Goal: Check status: Check status

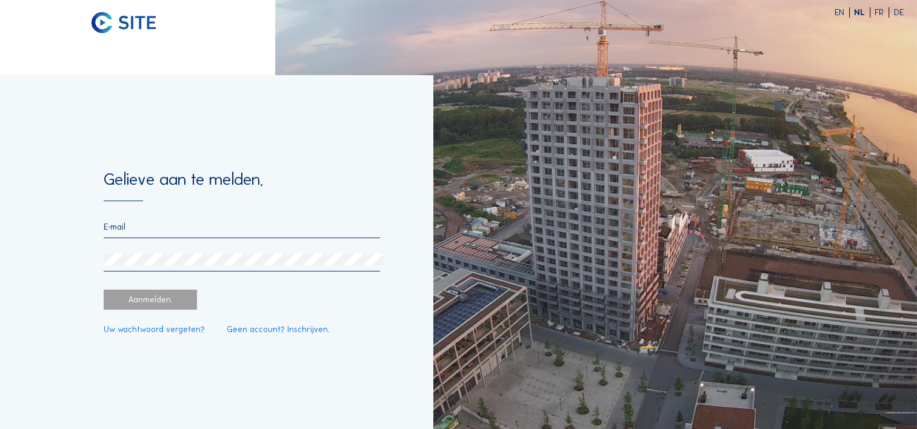
type input "[PERSON_NAME][EMAIL_ADDRESS][DOMAIN_NAME]"
click at [134, 298] on div "Aanmelden." at bounding box center [150, 300] width 93 height 20
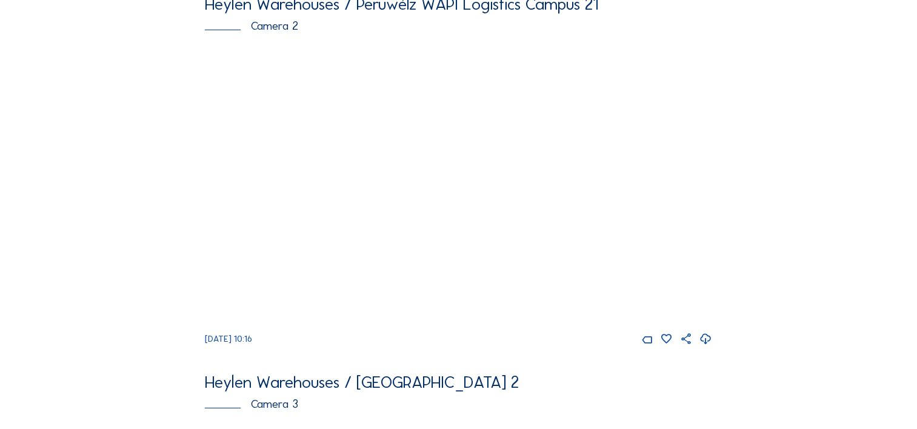
scroll to position [3497, 0]
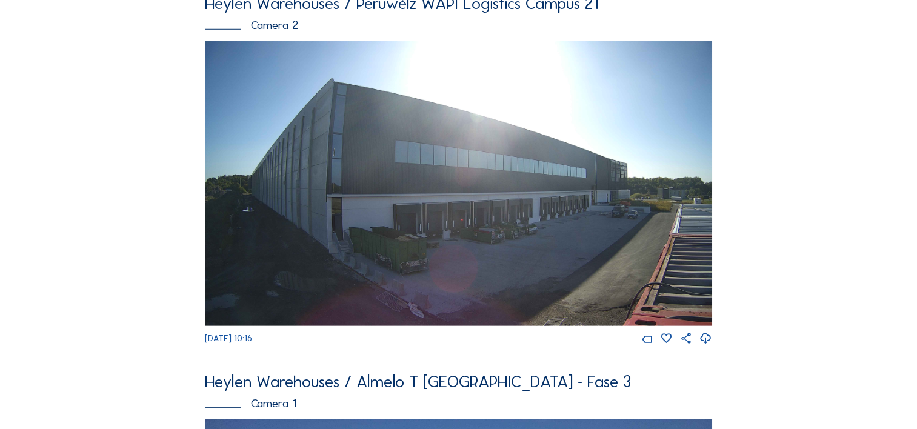
click at [477, 230] on img at bounding box center [458, 183] width 507 height 285
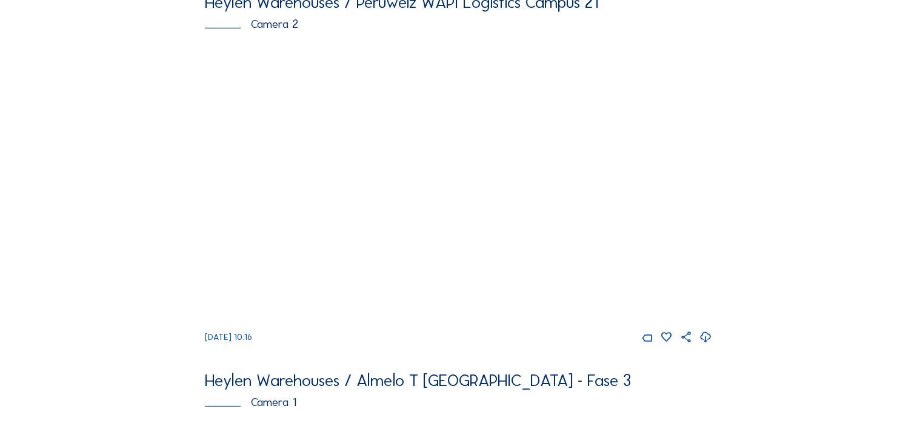
scroll to position [3498, 0]
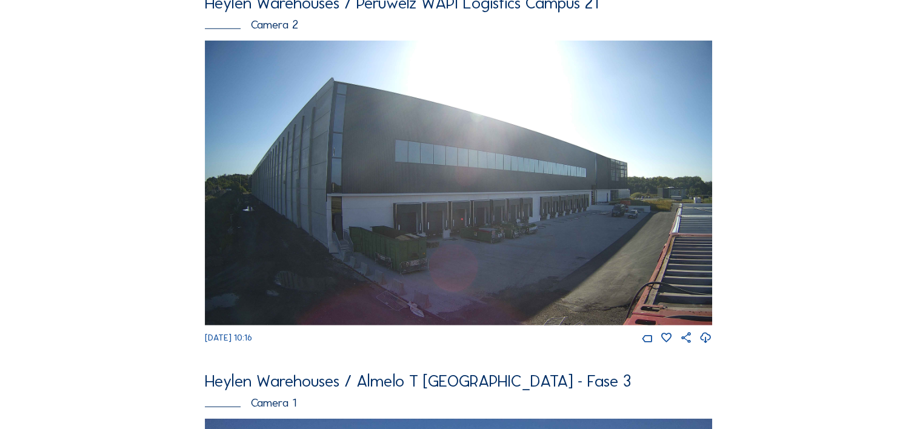
click at [439, 155] on img at bounding box center [458, 183] width 507 height 285
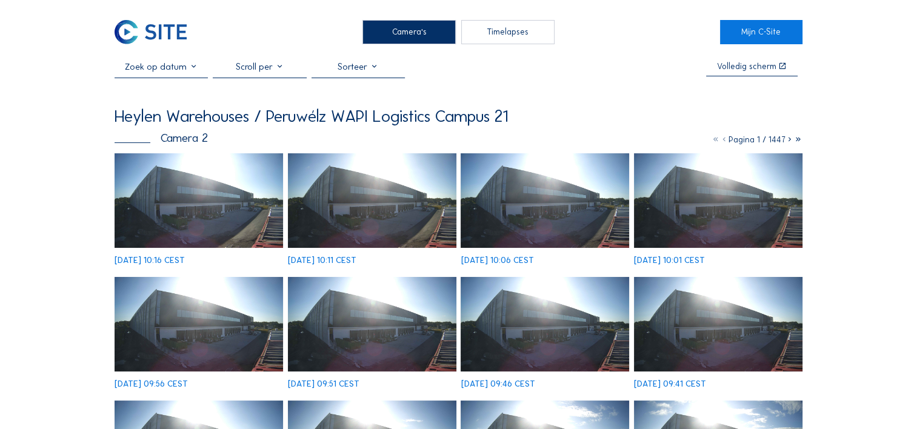
click at [363, 220] on img at bounding box center [372, 200] width 168 height 95
